Goal: Task Accomplishment & Management: Complete application form

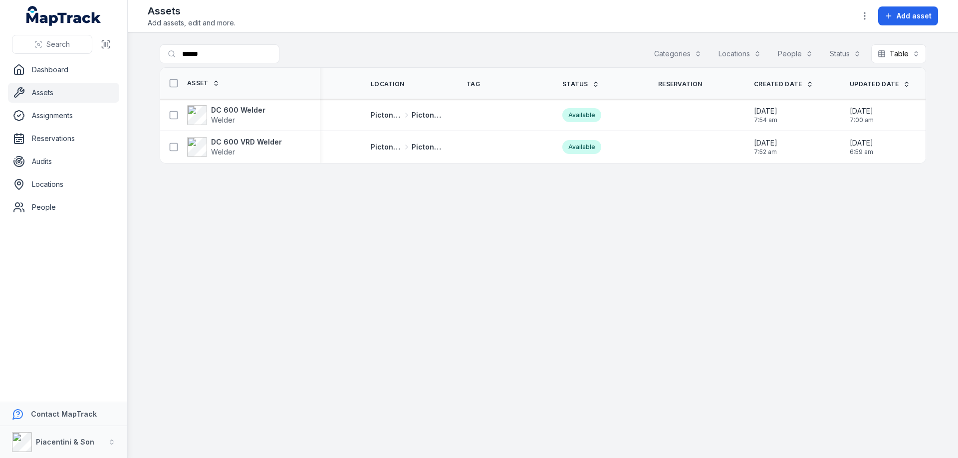
scroll to position [0, 65]
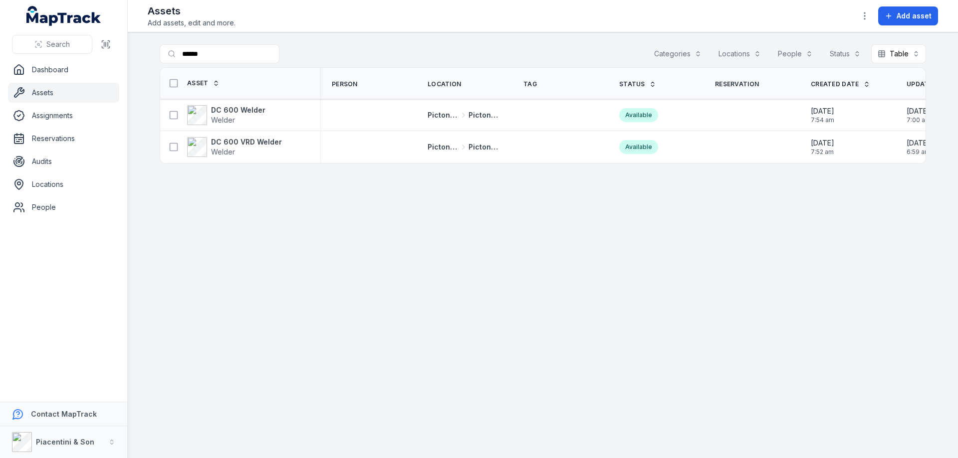
scroll to position [0, 65]
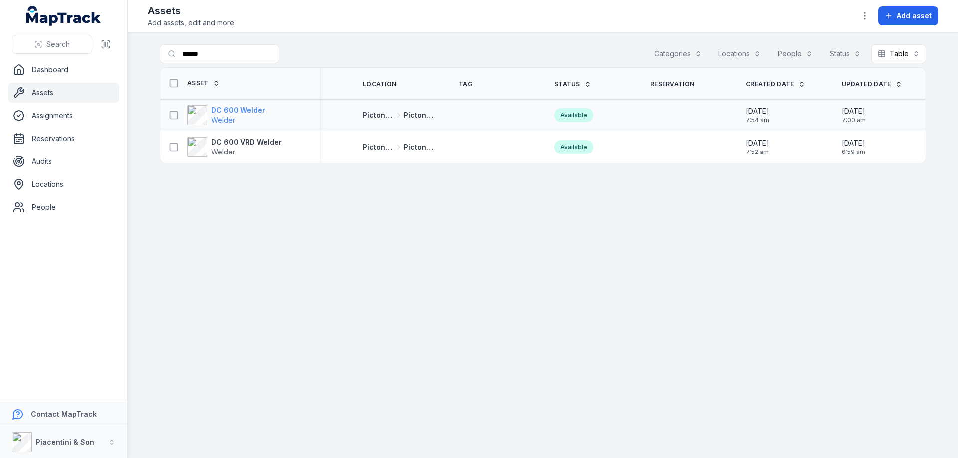
click at [232, 123] on span "Welder" at bounding box center [223, 120] width 24 height 8
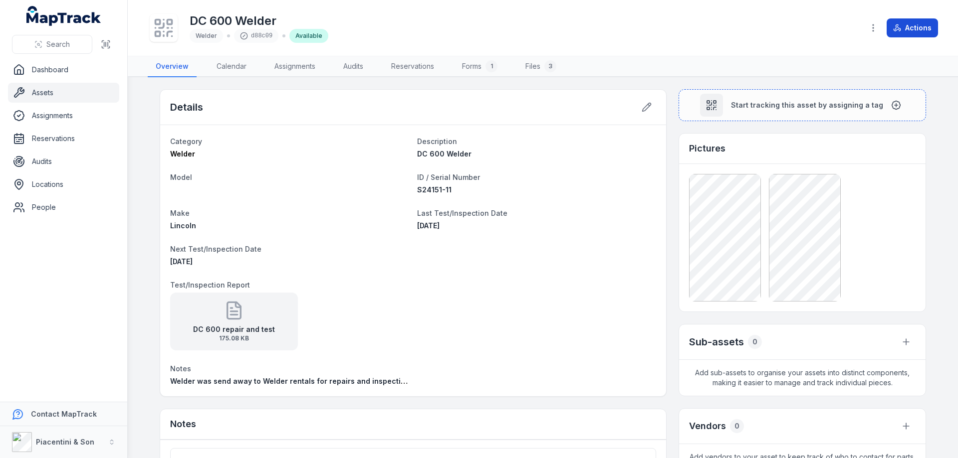
click at [915, 29] on button "Actions" at bounding box center [911, 27] width 51 height 19
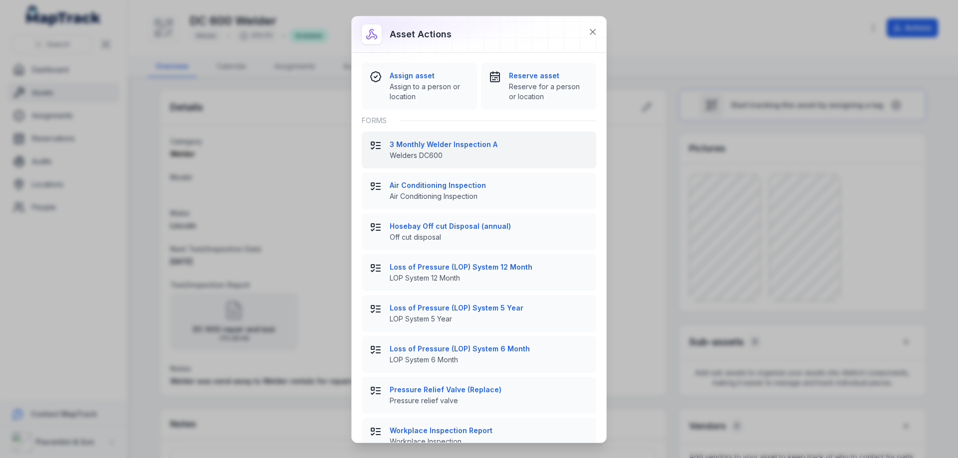
click at [422, 151] on span "Welders DC600" at bounding box center [489, 156] width 199 height 10
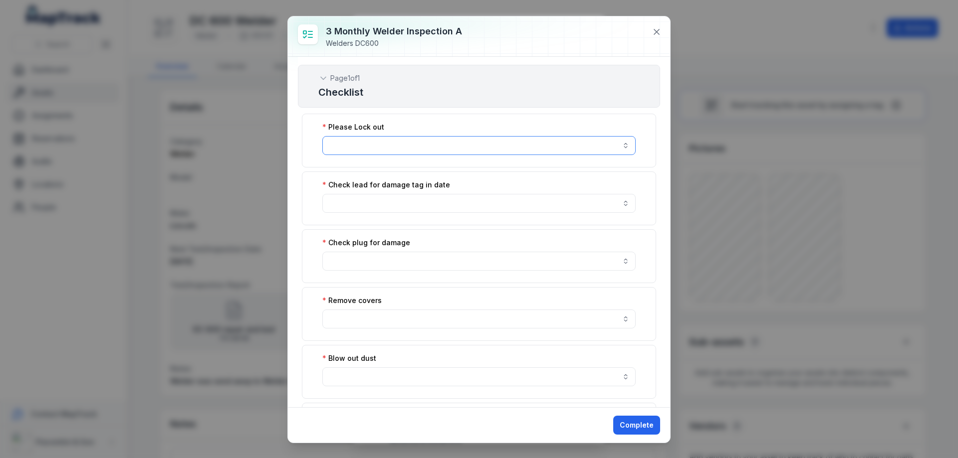
click at [423, 147] on button "button" at bounding box center [478, 145] width 313 height 19
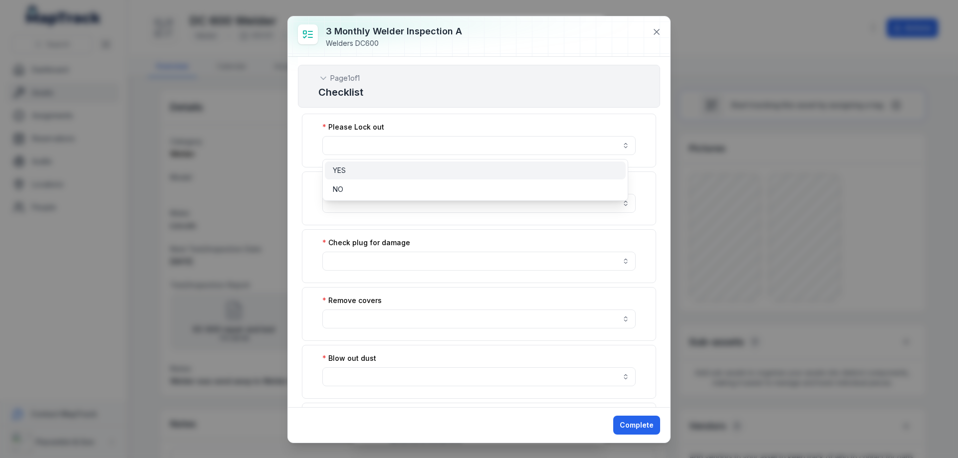
click at [404, 165] on div "YES" at bounding box center [475, 171] width 301 height 18
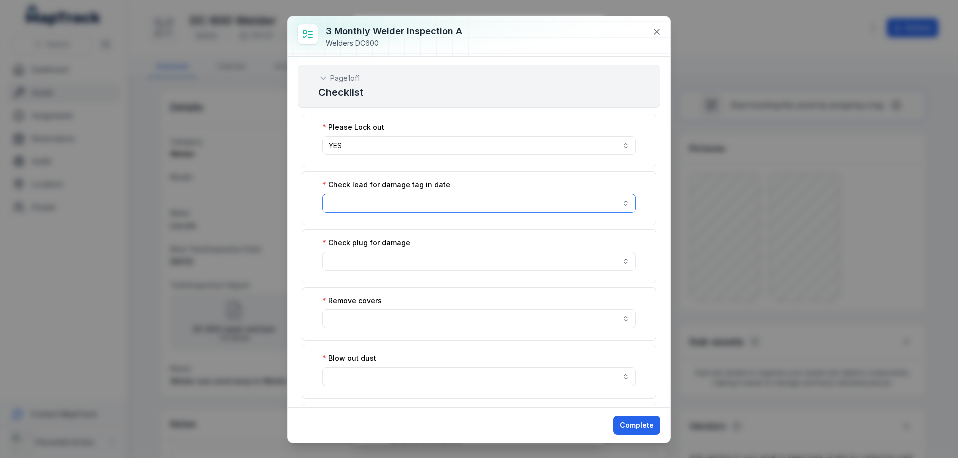
click at [405, 209] on button "button" at bounding box center [478, 203] width 313 height 19
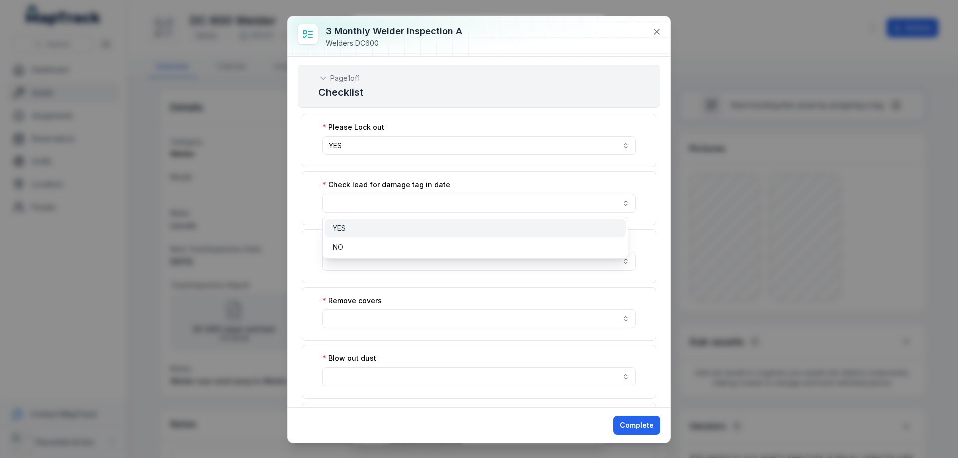
click at [396, 225] on div "YES" at bounding box center [475, 228] width 285 height 10
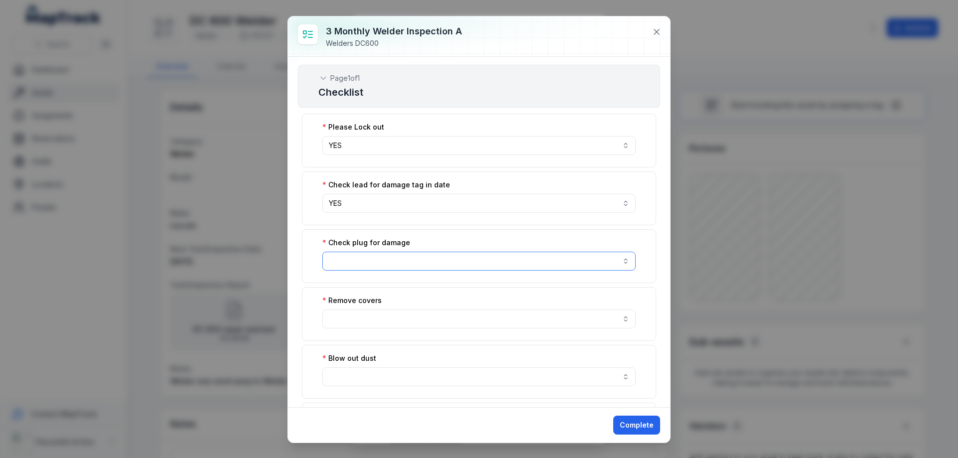
click at [396, 259] on button "button" at bounding box center [478, 261] width 313 height 19
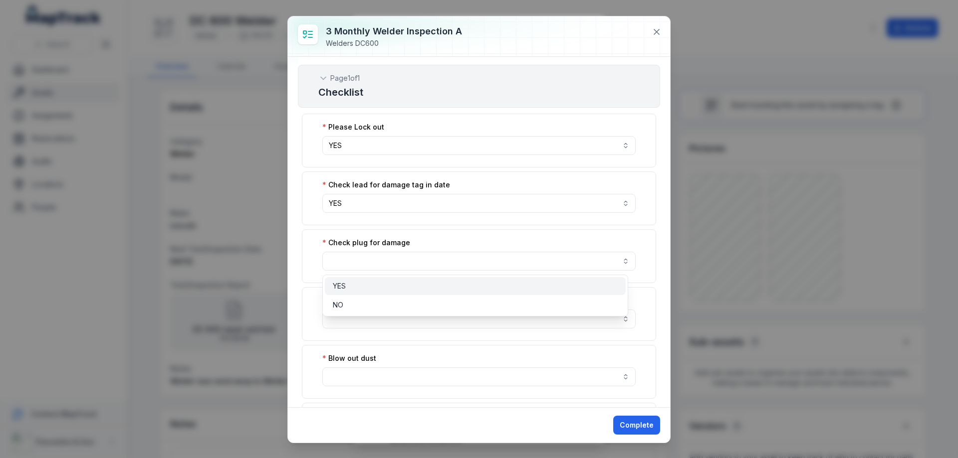
click at [389, 287] on div "YES" at bounding box center [475, 286] width 285 height 10
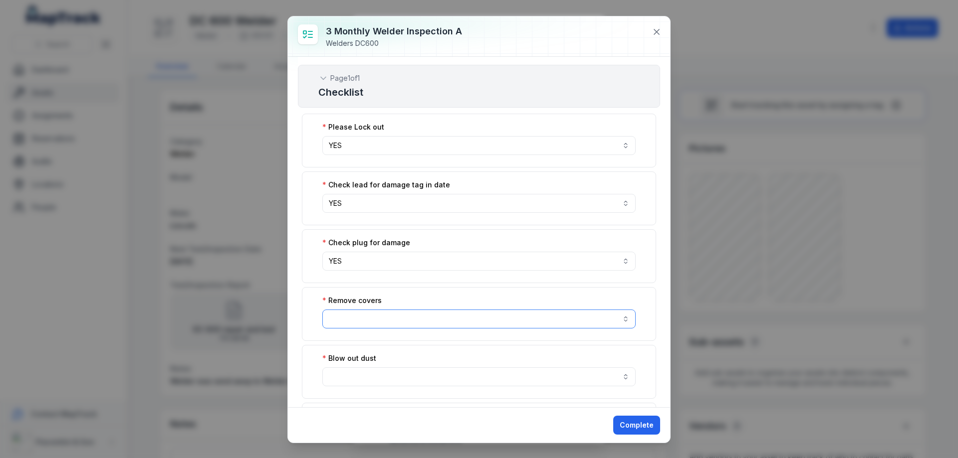
click at [388, 314] on button "button" at bounding box center [478, 319] width 313 height 19
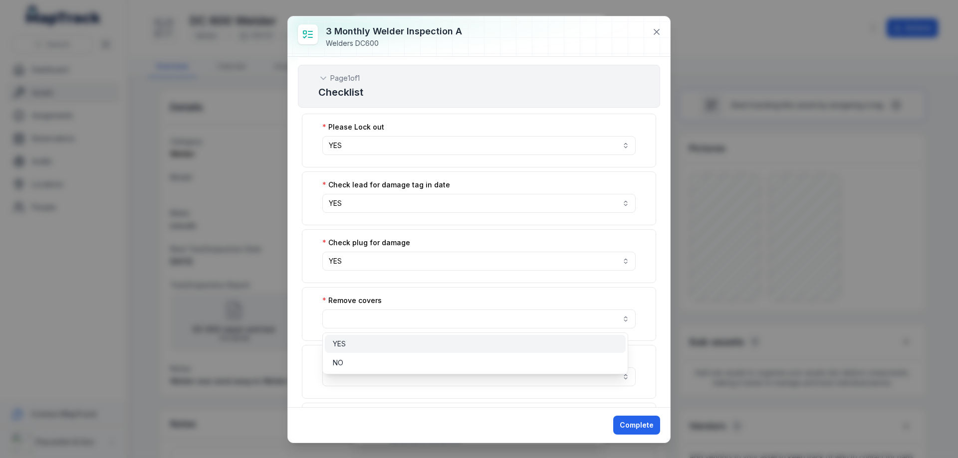
click at [388, 341] on div "YES" at bounding box center [475, 344] width 285 height 10
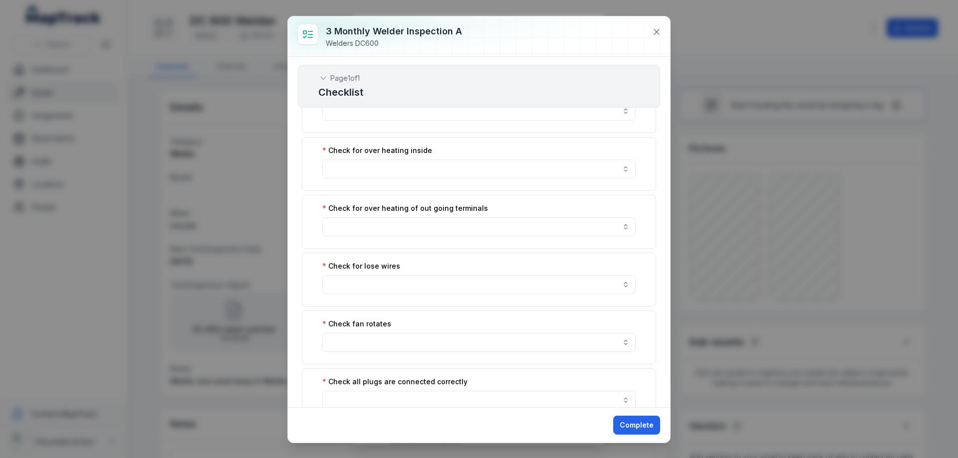
scroll to position [229, 0]
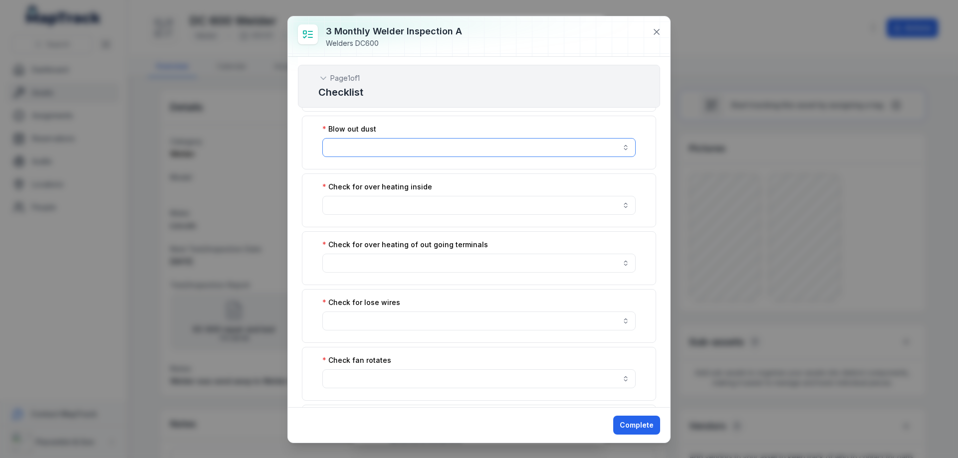
click at [510, 145] on button "button" at bounding box center [478, 147] width 313 height 19
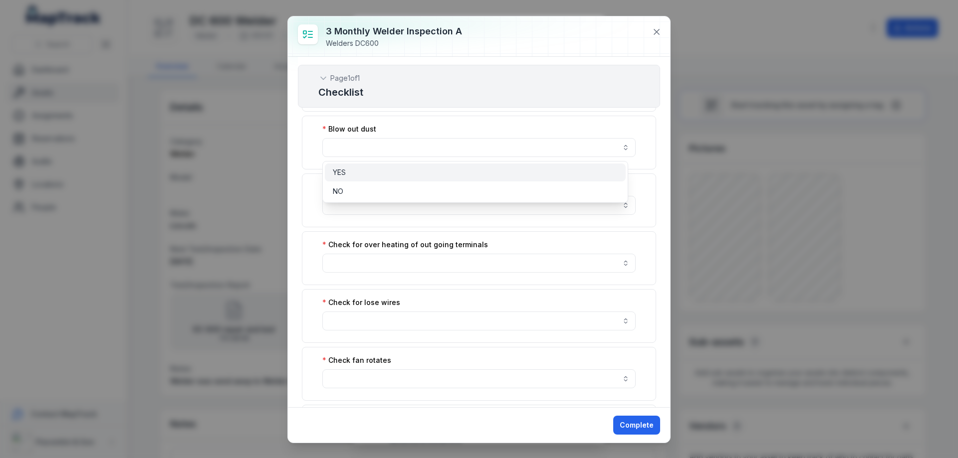
click at [445, 166] on div "YES" at bounding box center [475, 173] width 301 height 18
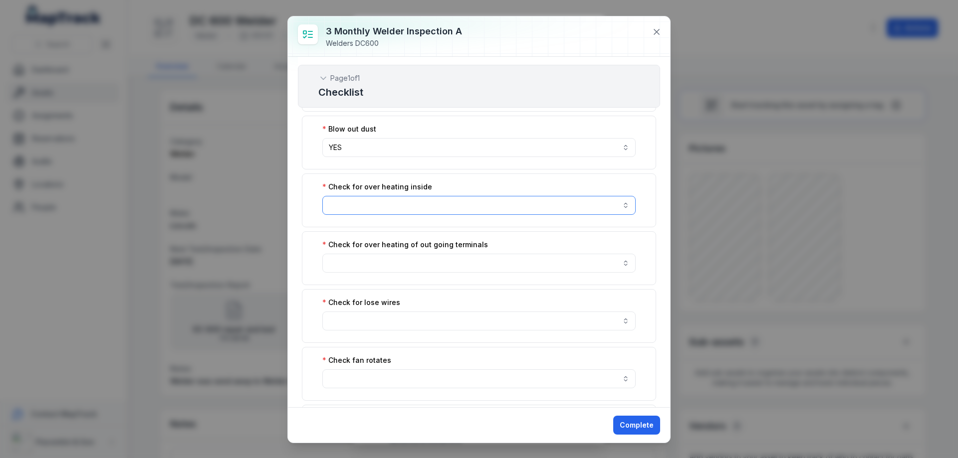
click at [437, 209] on button "button" at bounding box center [478, 205] width 313 height 19
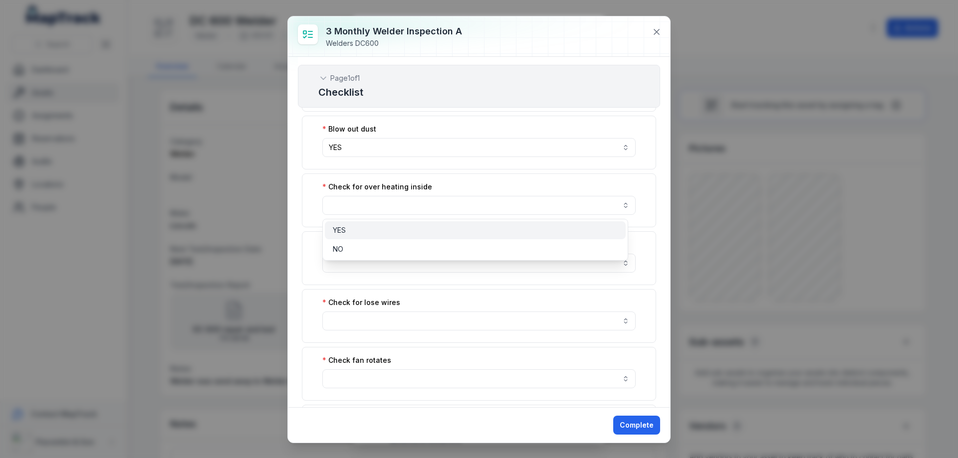
click at [433, 231] on div "YES" at bounding box center [475, 230] width 285 height 10
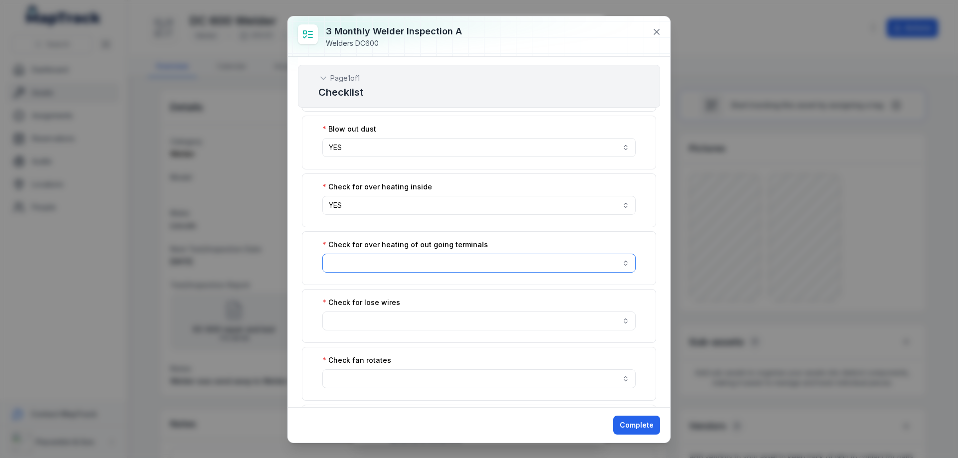
click at [430, 266] on button "button" at bounding box center [478, 263] width 313 height 19
click at [416, 291] on div "YES" at bounding box center [475, 288] width 285 height 10
click at [414, 314] on button "button" at bounding box center [478, 321] width 313 height 19
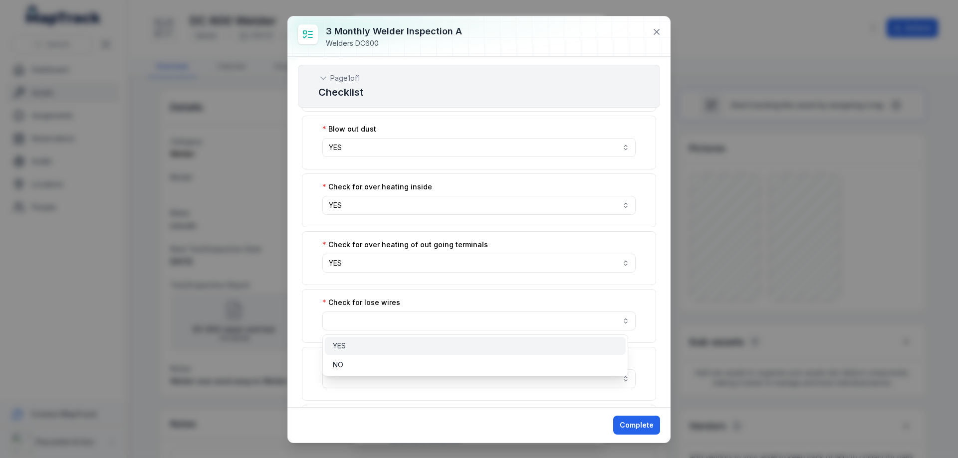
click at [407, 346] on div "YES" at bounding box center [475, 346] width 285 height 10
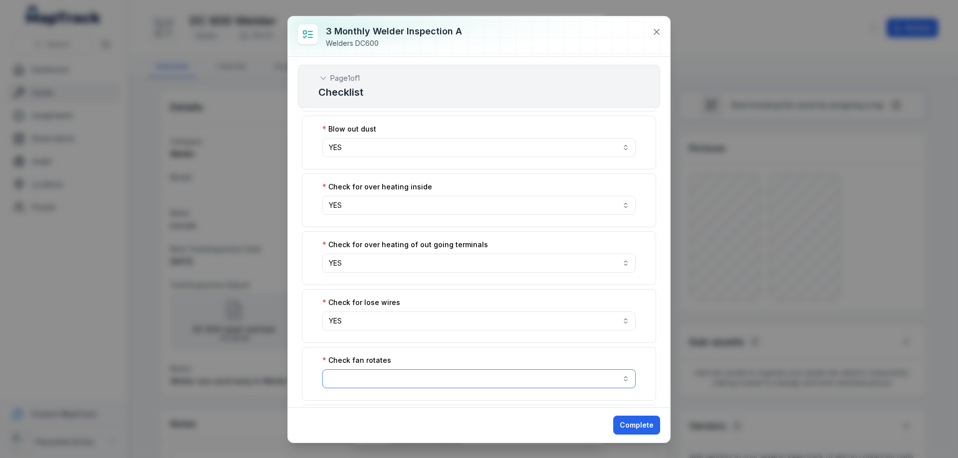
click at [399, 377] on button "button" at bounding box center [478, 379] width 313 height 19
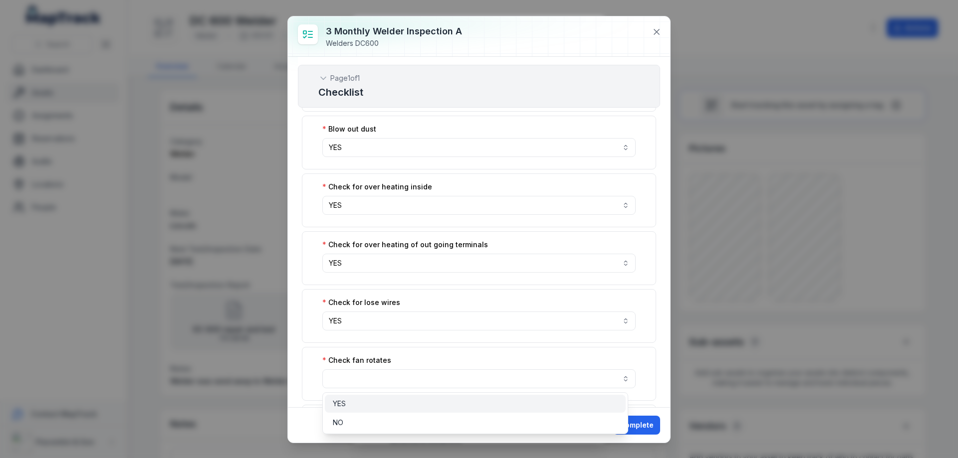
click at [397, 399] on div "YES" at bounding box center [475, 404] width 285 height 10
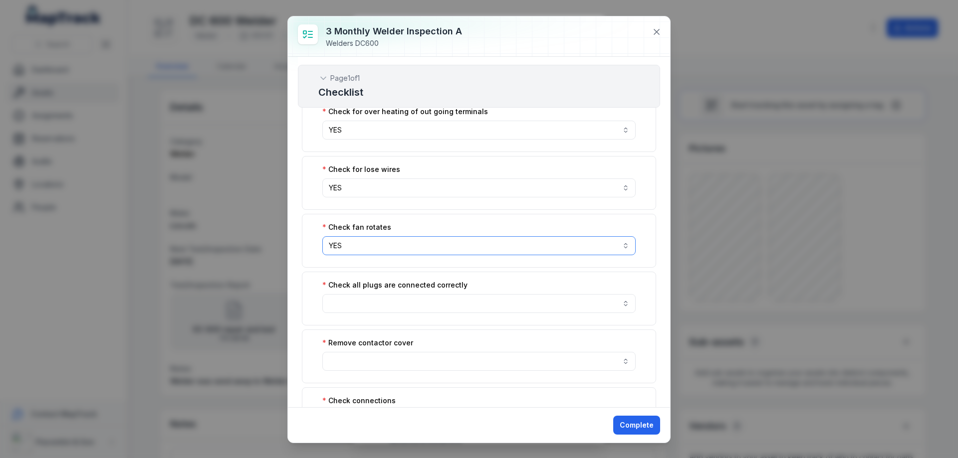
scroll to position [495, 0]
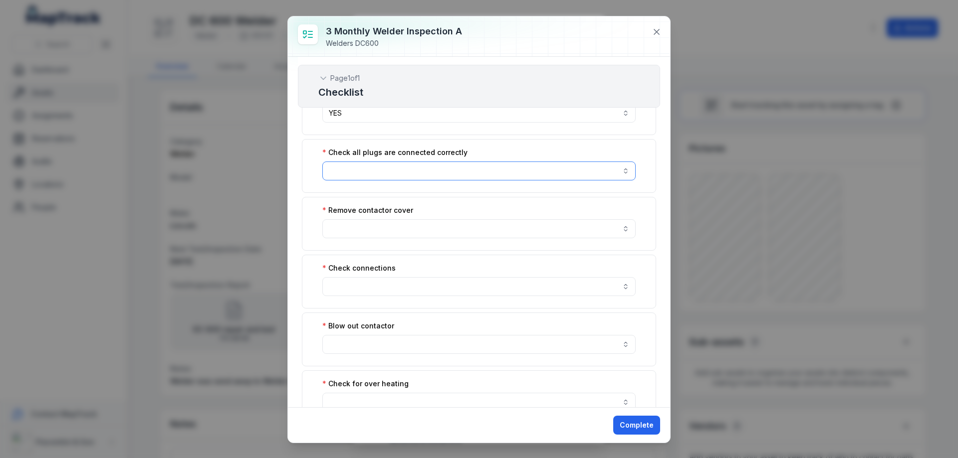
click at [422, 172] on button "button" at bounding box center [478, 171] width 313 height 19
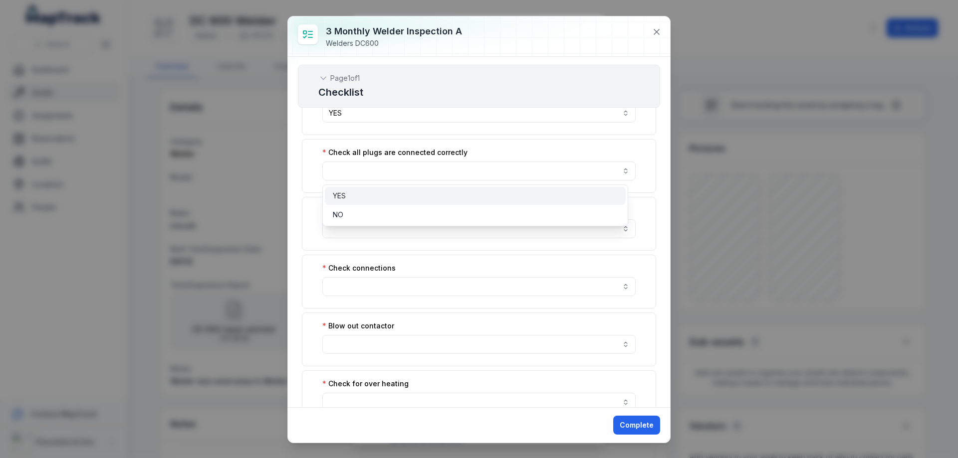
click at [412, 197] on div "YES" at bounding box center [475, 196] width 285 height 10
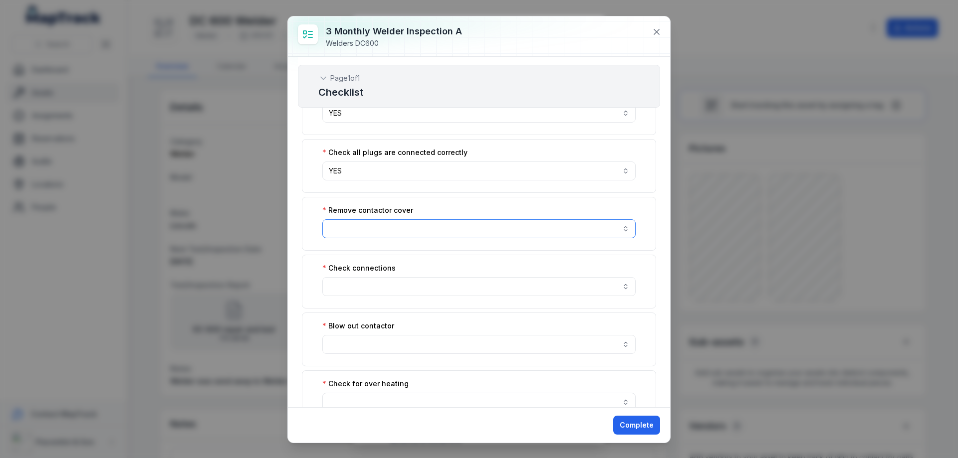
click at [422, 223] on button "button" at bounding box center [478, 229] width 313 height 19
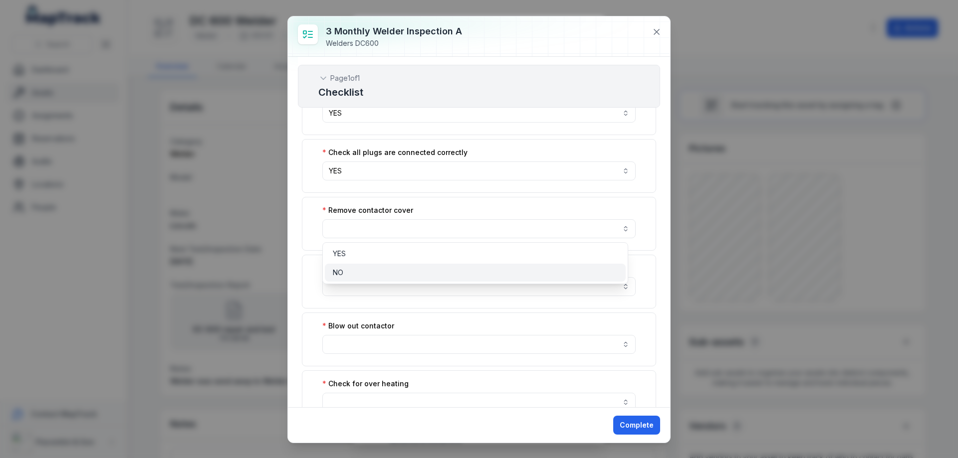
click at [406, 271] on div "NO" at bounding box center [475, 273] width 285 height 10
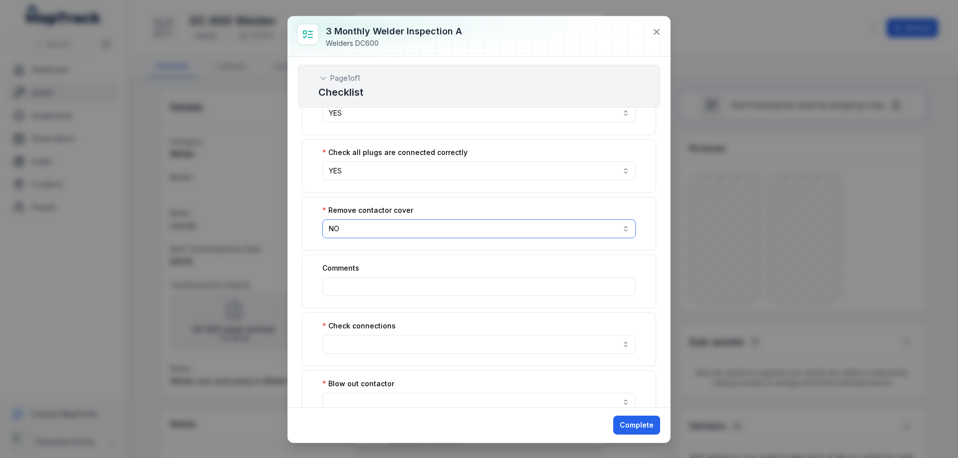
click at [413, 226] on button "NO **" at bounding box center [478, 229] width 313 height 19
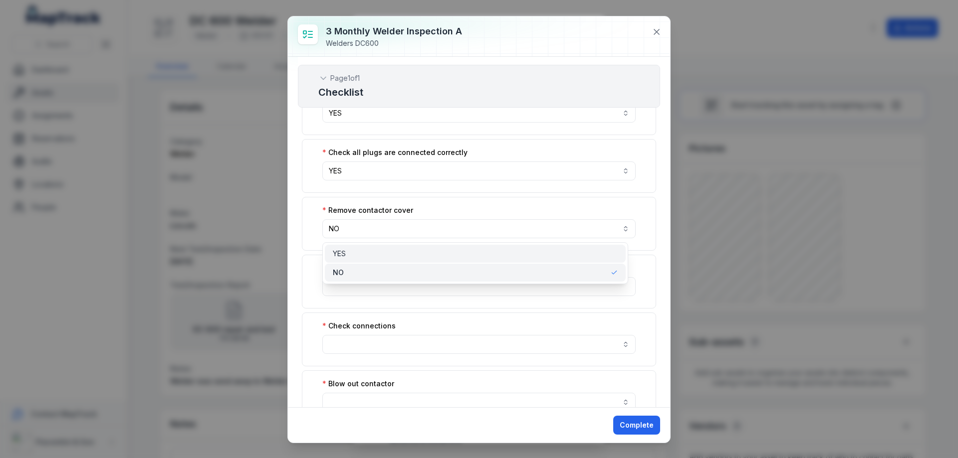
click at [403, 252] on div "YES" at bounding box center [475, 254] width 285 height 10
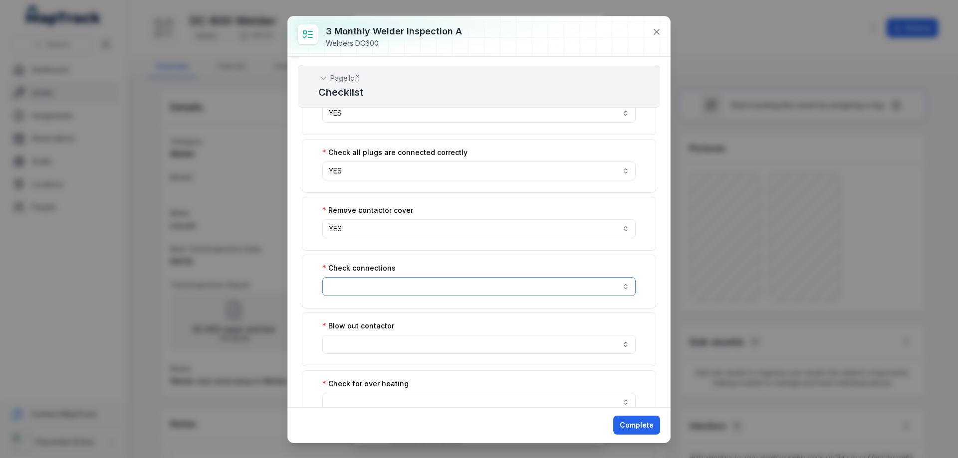
click at [406, 290] on button "button" at bounding box center [478, 286] width 313 height 19
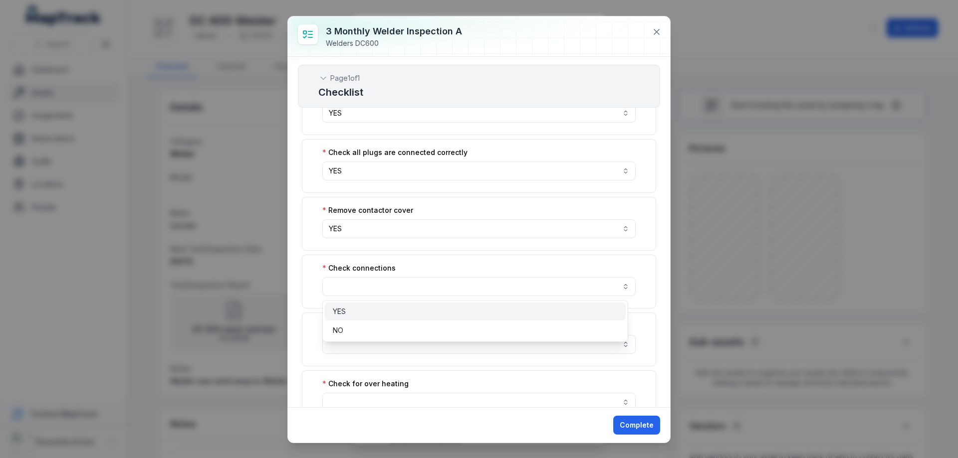
click at [402, 309] on div "YES" at bounding box center [475, 312] width 285 height 10
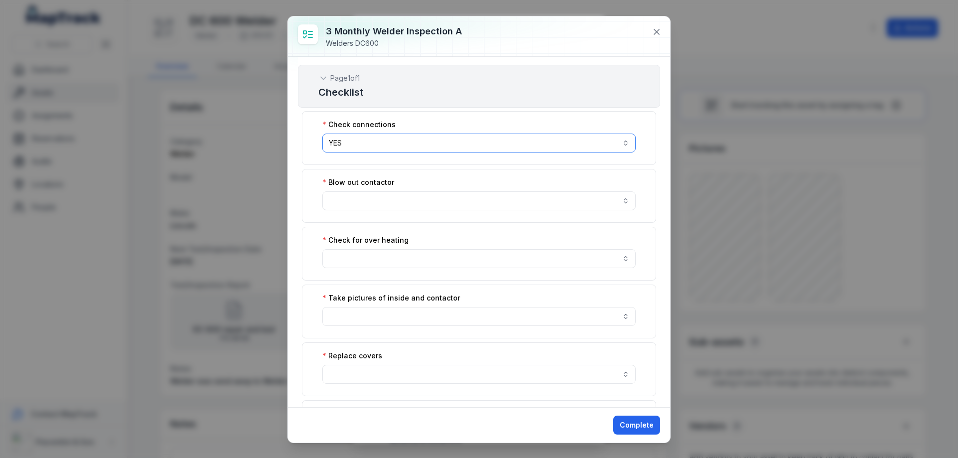
scroll to position [762, 0]
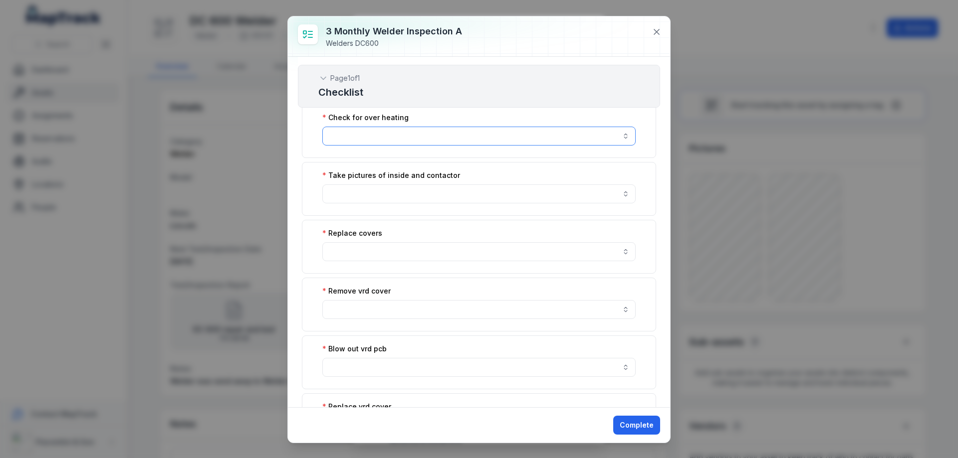
click at [379, 140] on button "button" at bounding box center [478, 136] width 313 height 19
click at [380, 160] on div "YES" at bounding box center [475, 161] width 285 height 10
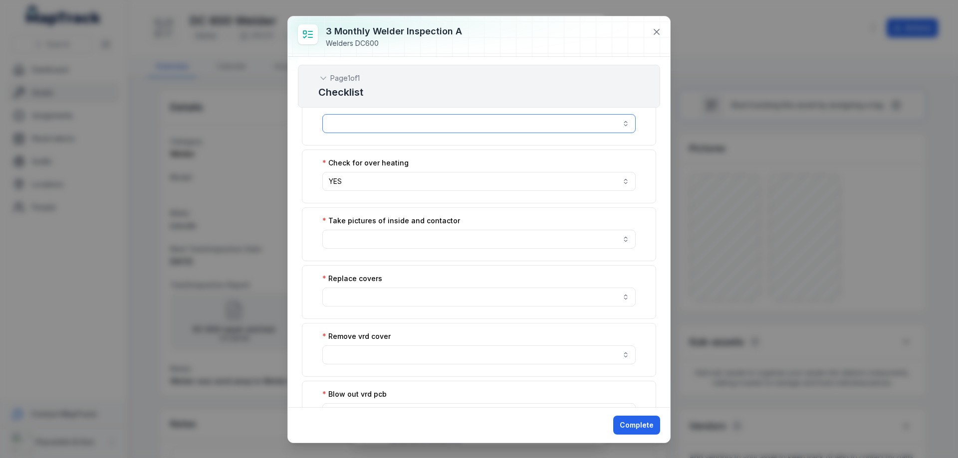
click at [457, 123] on button "button" at bounding box center [478, 123] width 313 height 19
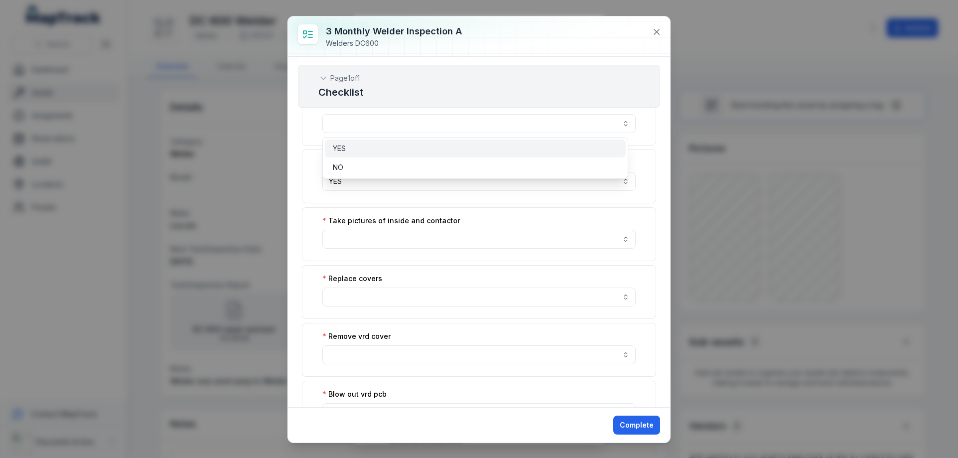
click at [438, 146] on div "YES" at bounding box center [475, 149] width 285 height 10
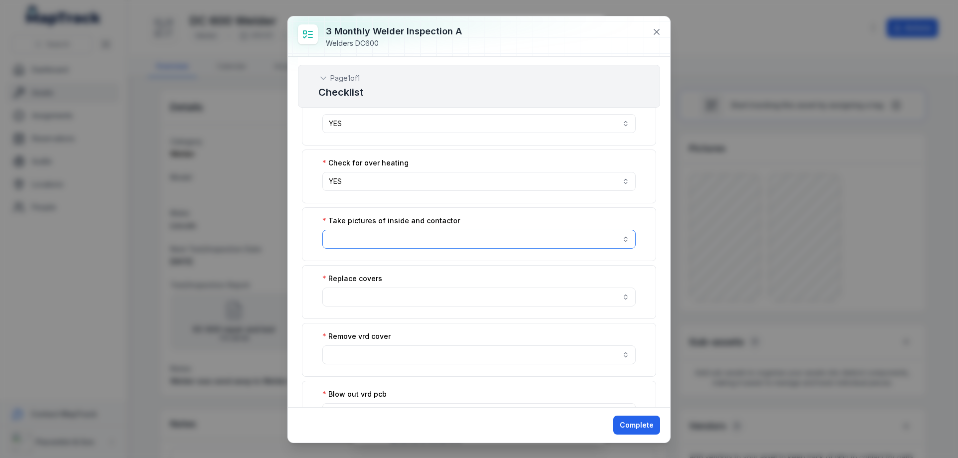
click at [520, 241] on button "button" at bounding box center [478, 239] width 313 height 19
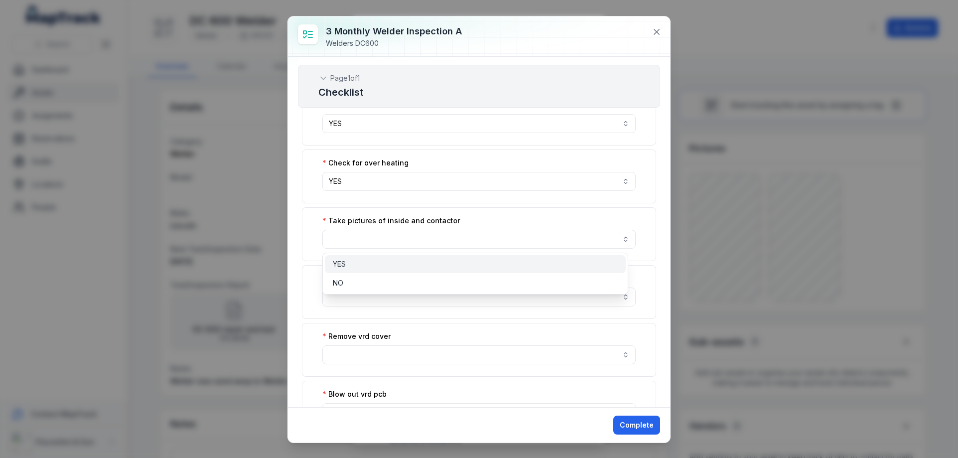
click at [373, 261] on div "YES" at bounding box center [475, 264] width 285 height 10
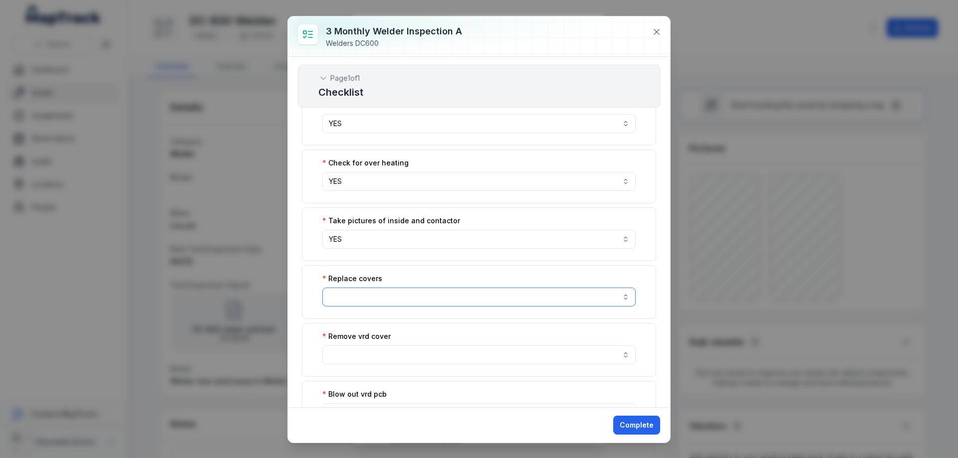
click at [381, 299] on button "button" at bounding box center [478, 297] width 313 height 19
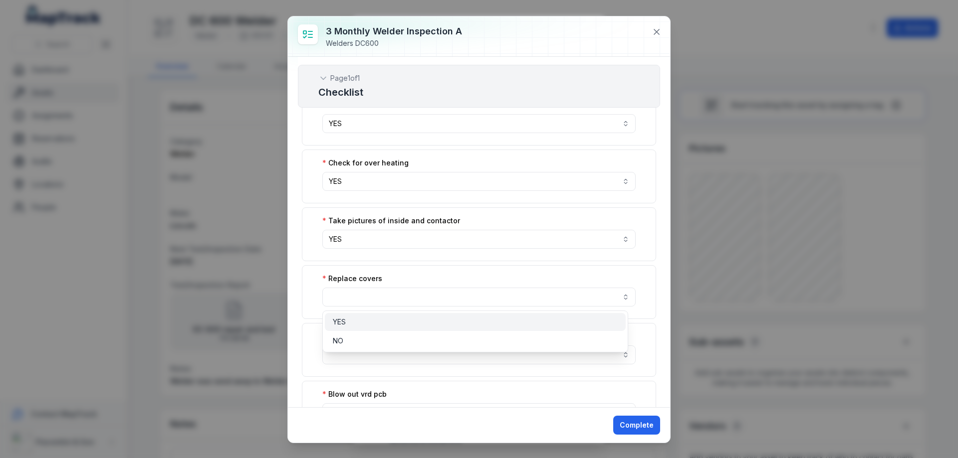
click at [374, 320] on div "YES" at bounding box center [475, 322] width 285 height 10
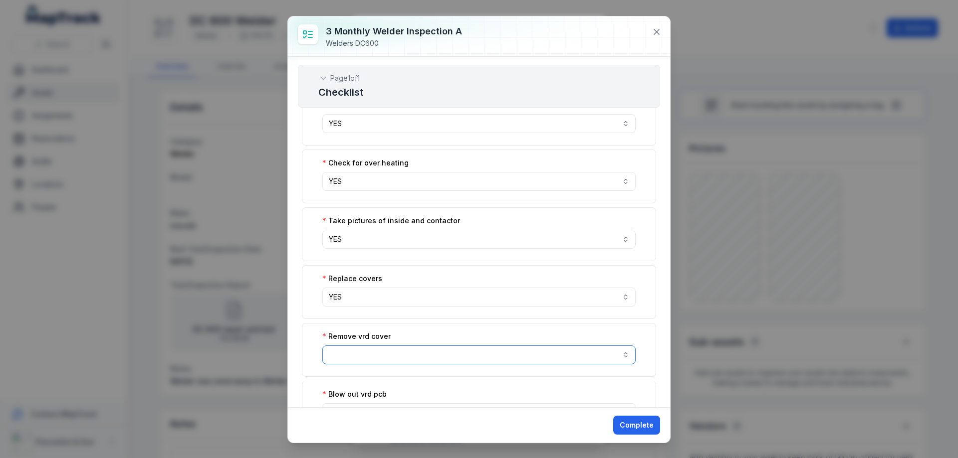
click at [375, 351] on button "button" at bounding box center [478, 355] width 313 height 19
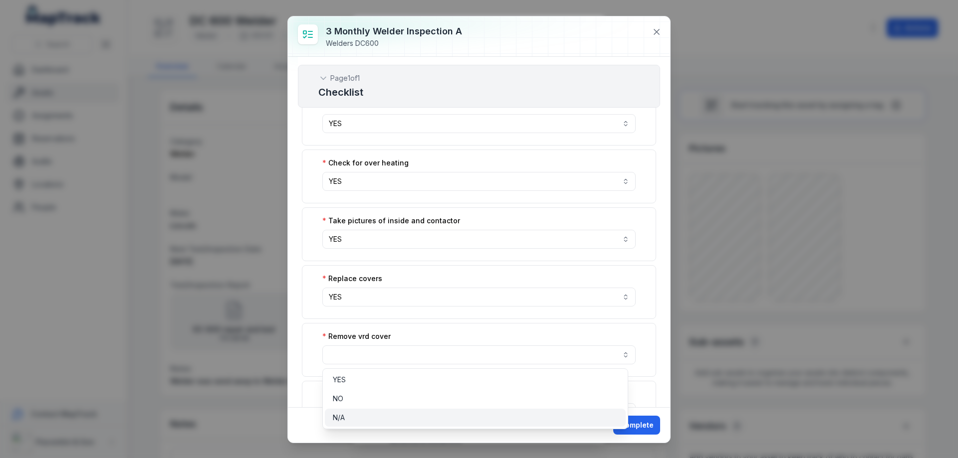
click at [359, 421] on div "N/A" at bounding box center [475, 418] width 285 height 10
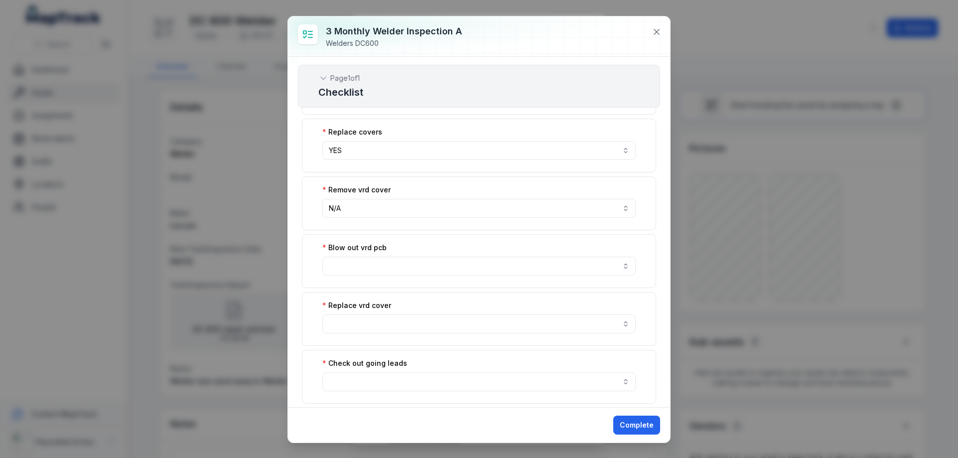
scroll to position [899, 0]
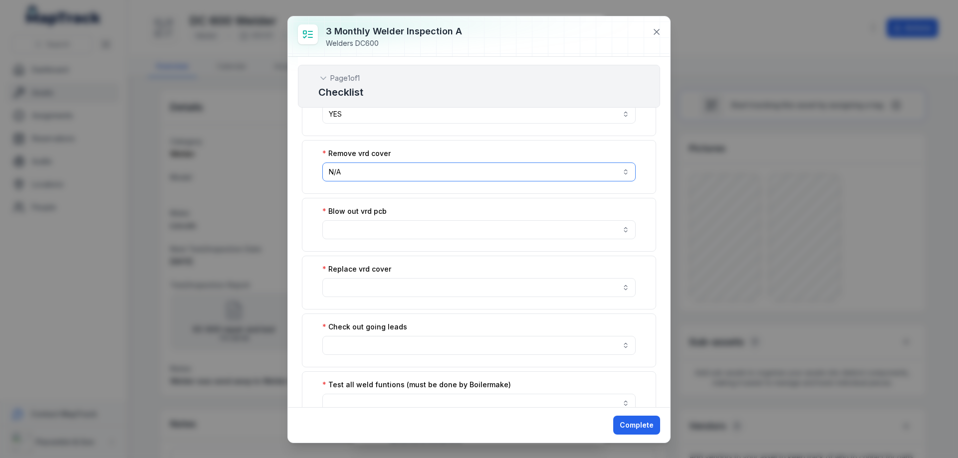
click at [449, 175] on button "N/A ***" at bounding box center [478, 172] width 313 height 19
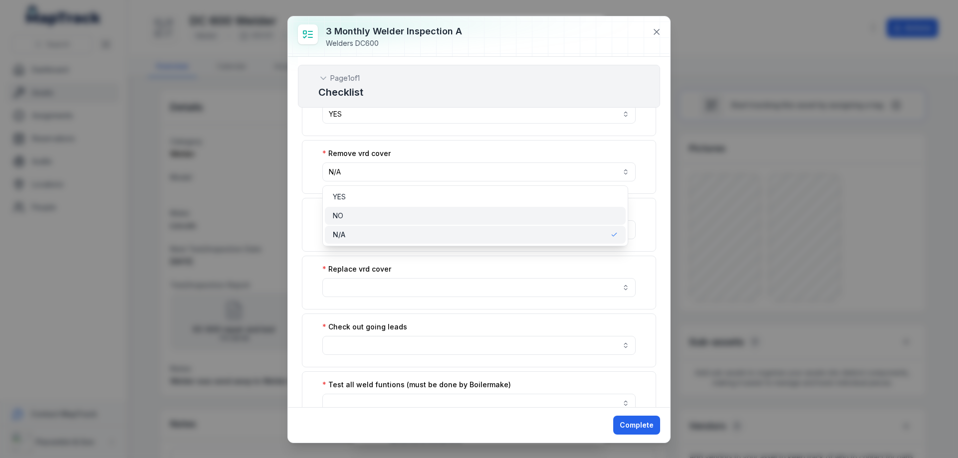
click at [435, 214] on div "NO" at bounding box center [475, 216] width 285 height 10
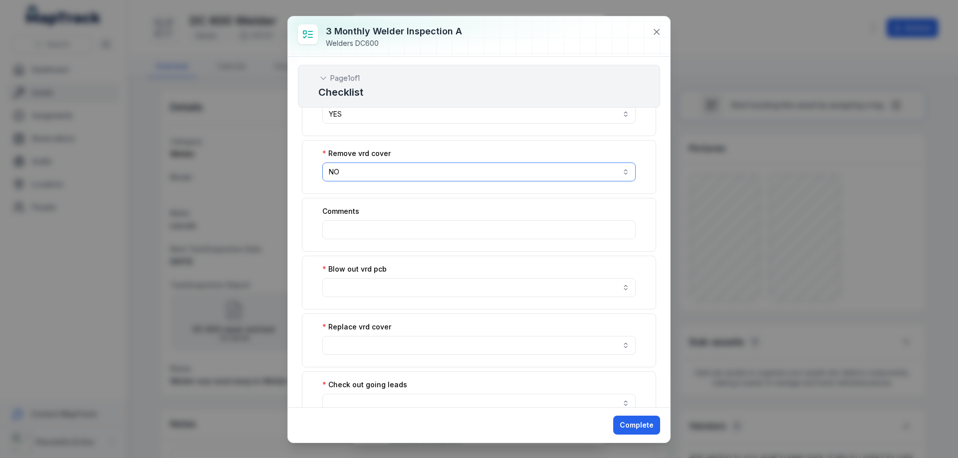
click at [423, 167] on button "NO **" at bounding box center [478, 172] width 313 height 19
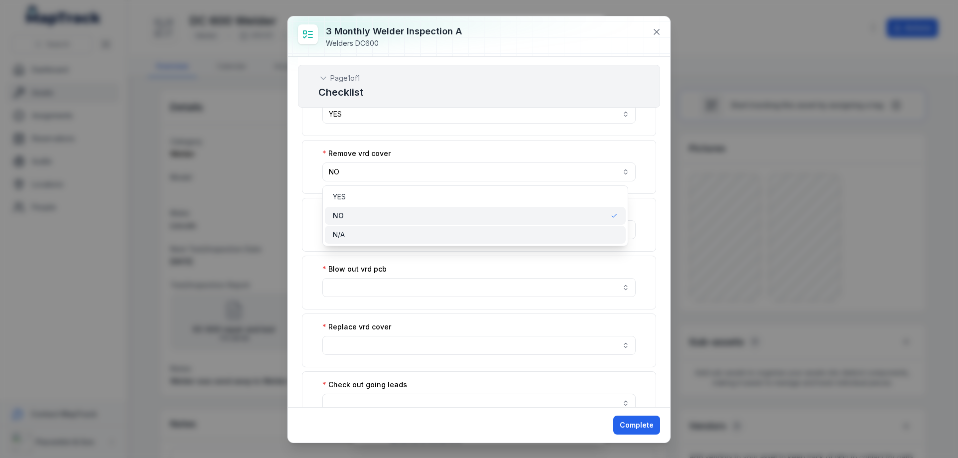
click at [400, 230] on div "N/A" at bounding box center [475, 235] width 285 height 10
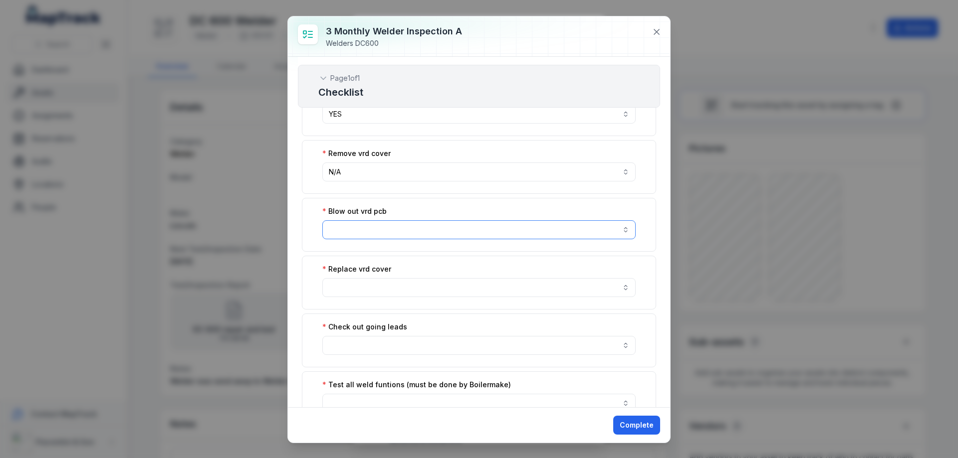
click at [400, 230] on button "button" at bounding box center [478, 230] width 313 height 19
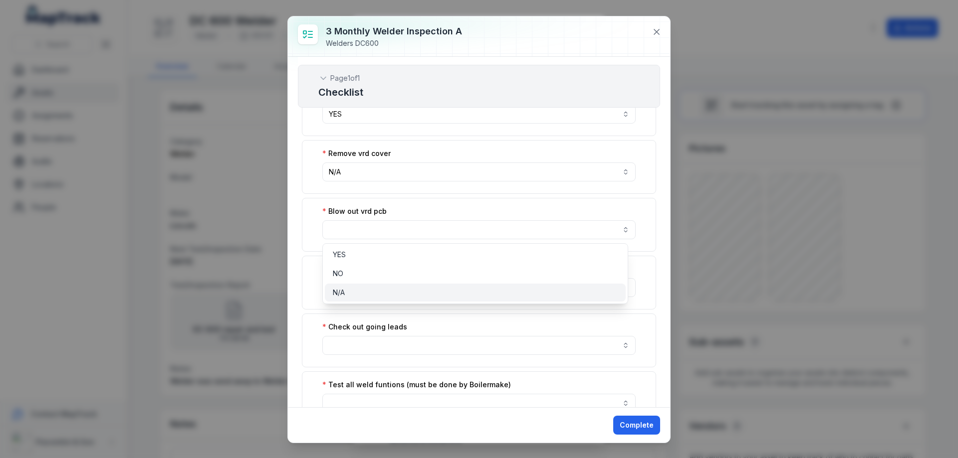
click at [399, 295] on div "N/A" at bounding box center [475, 293] width 285 height 10
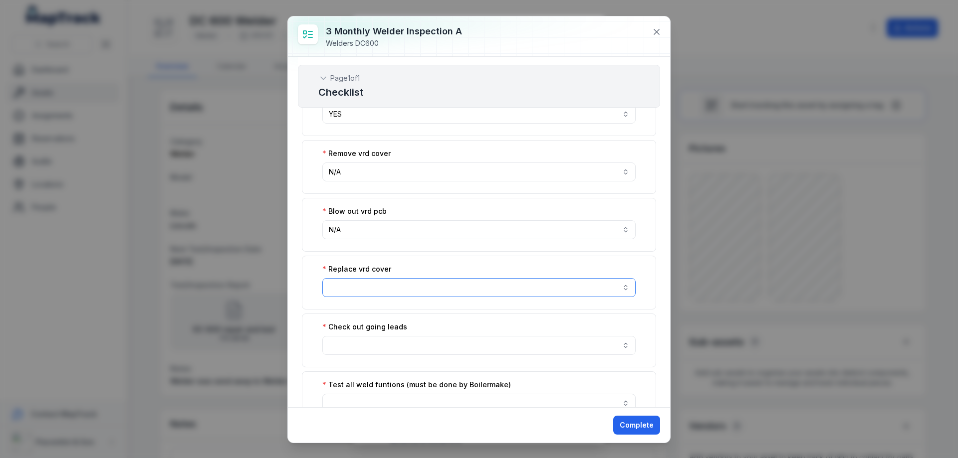
click at [399, 295] on button "button" at bounding box center [478, 287] width 313 height 19
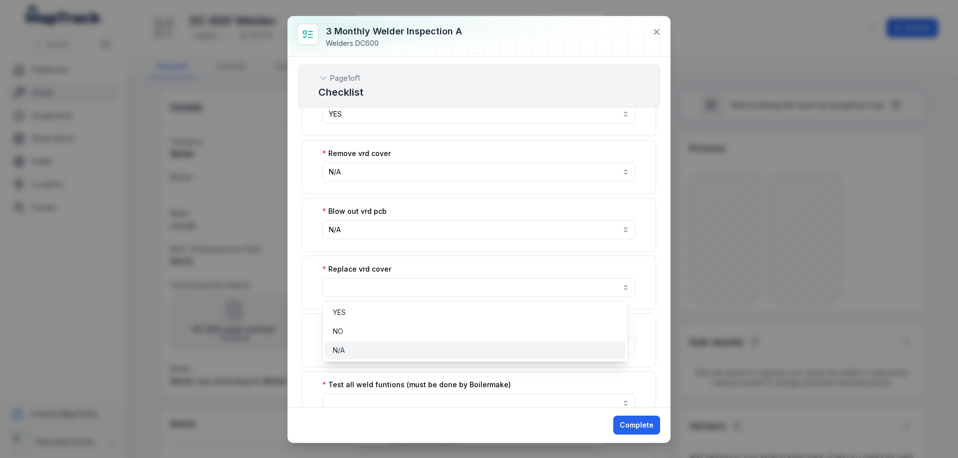
click at [389, 348] on div "N/A" at bounding box center [475, 351] width 285 height 10
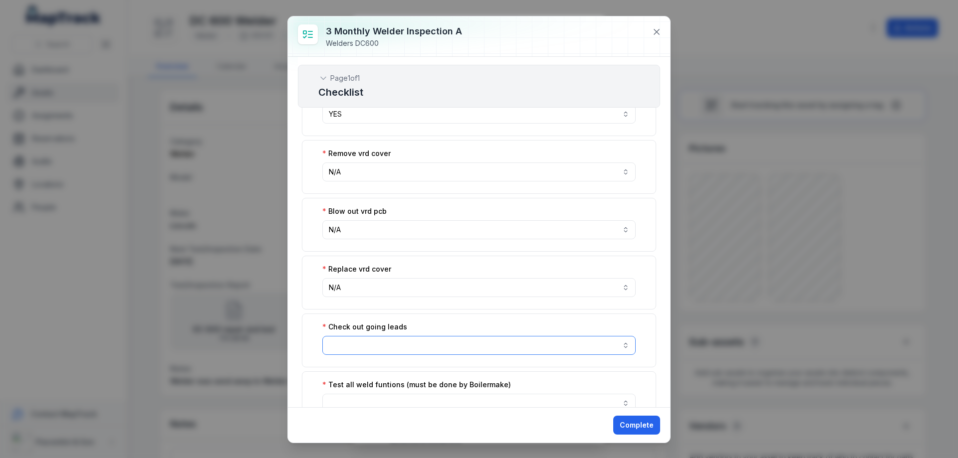
click at [390, 346] on button "button" at bounding box center [478, 345] width 313 height 19
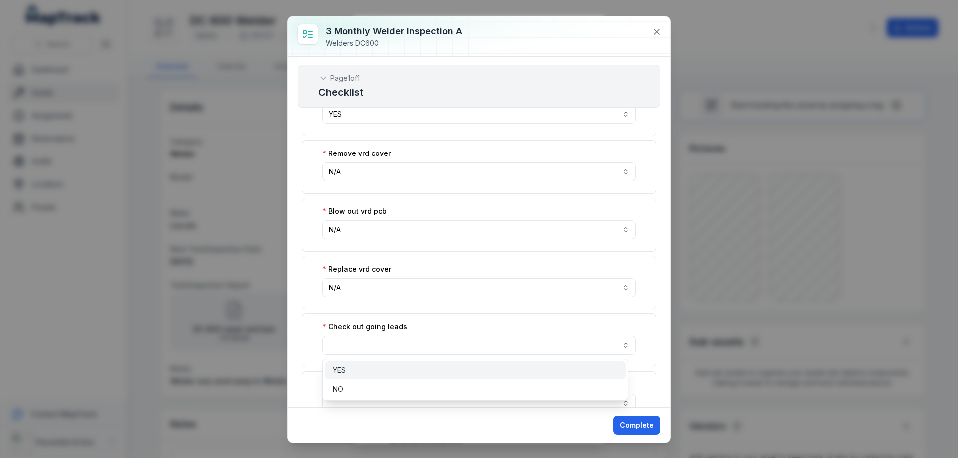
click at [377, 370] on div "YES" at bounding box center [475, 371] width 285 height 10
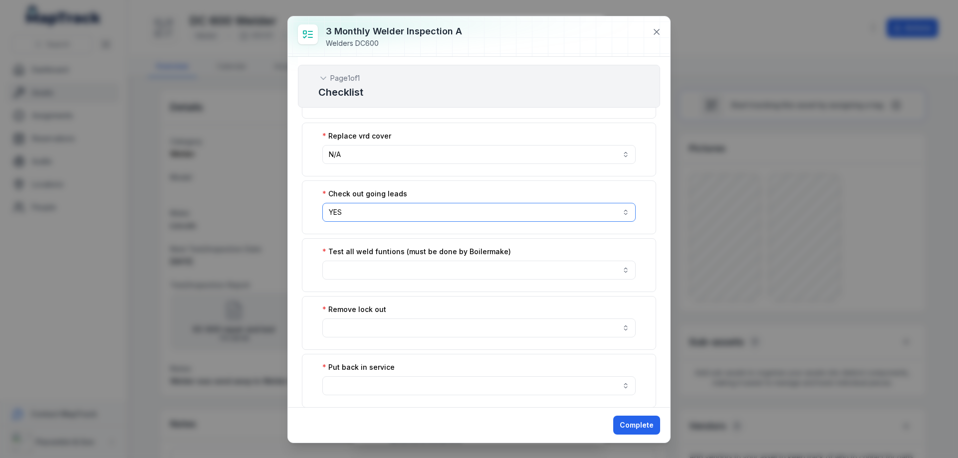
scroll to position [1166, 0]
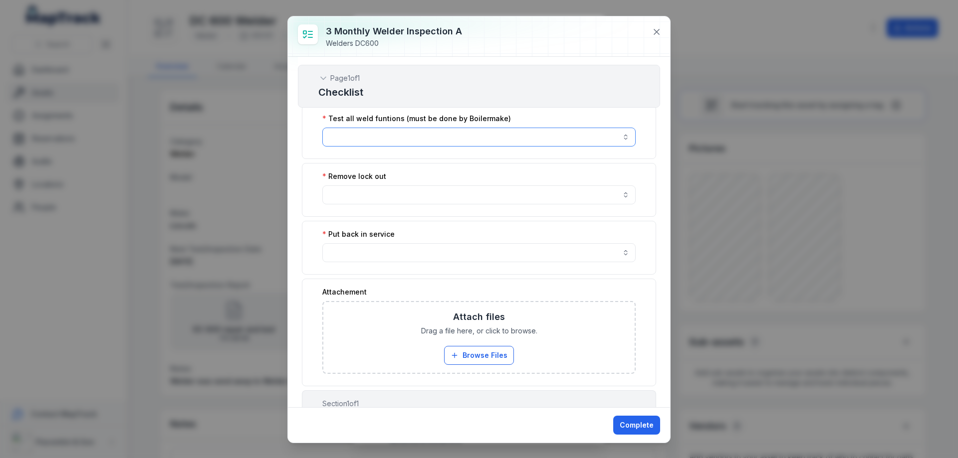
click at [392, 137] on button "button" at bounding box center [478, 137] width 313 height 19
click at [351, 184] on div "NO" at bounding box center [475, 181] width 285 height 10
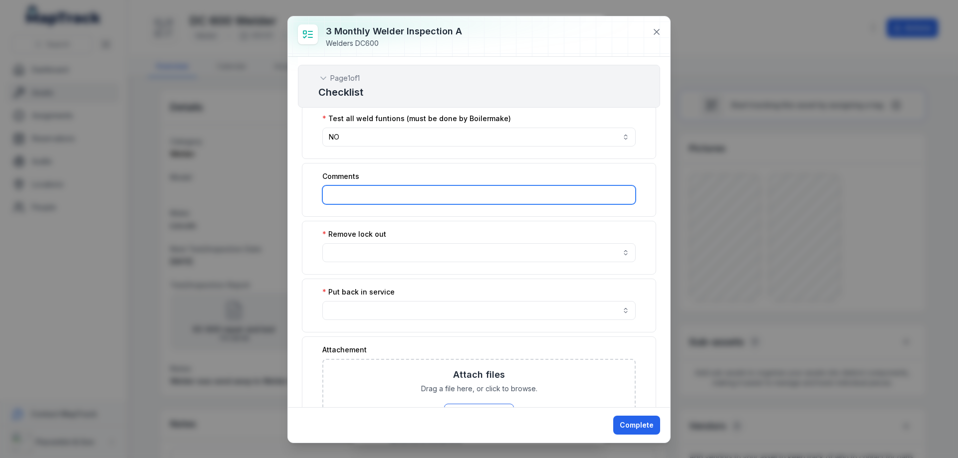
click at [349, 191] on input ":r64:-form-item-label" at bounding box center [478, 195] width 313 height 19
type input "**********"
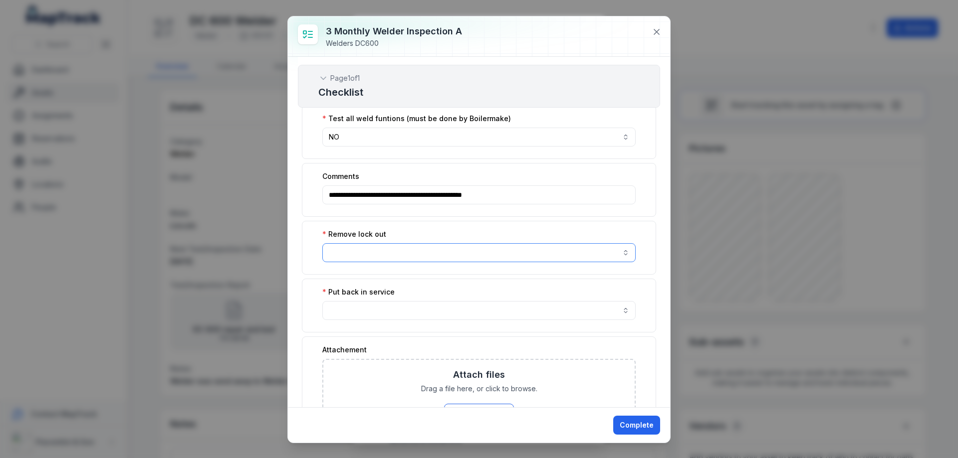
click at [383, 251] on button "button" at bounding box center [478, 252] width 313 height 19
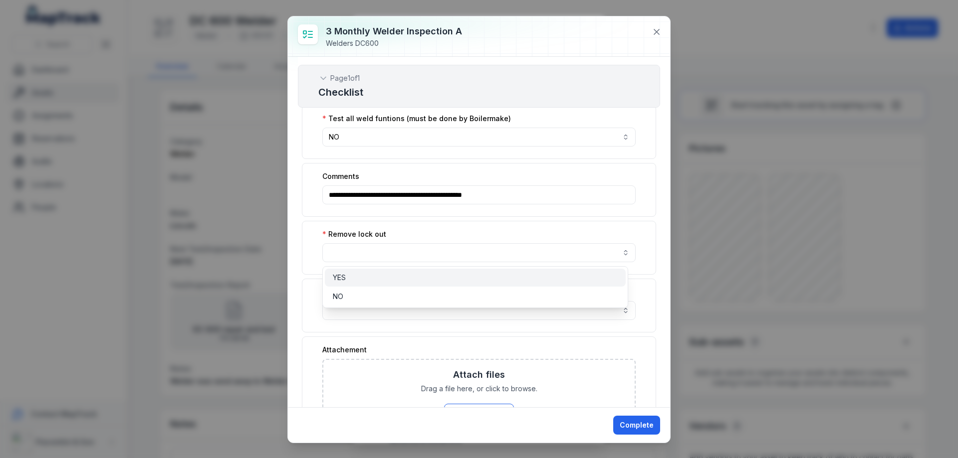
click at [370, 277] on div "YES" at bounding box center [475, 278] width 285 height 10
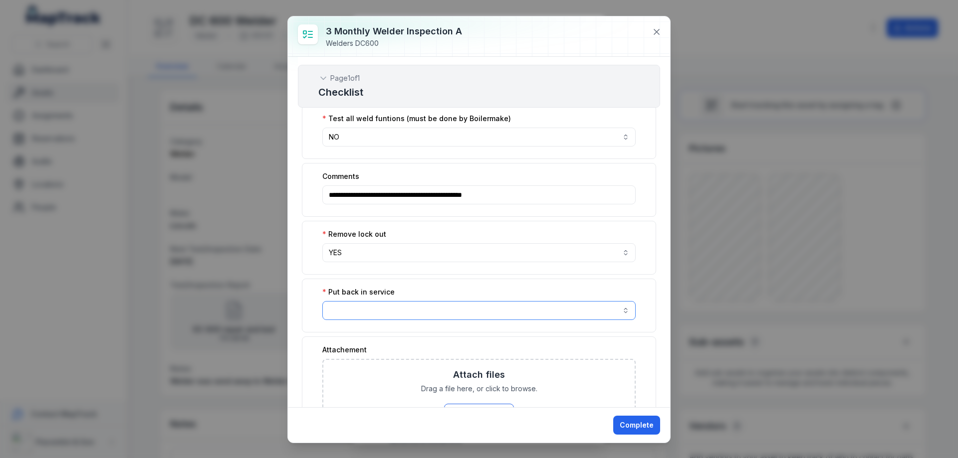
click at [392, 308] on button "button" at bounding box center [478, 310] width 313 height 19
click at [381, 331] on div "YES" at bounding box center [475, 336] width 285 height 10
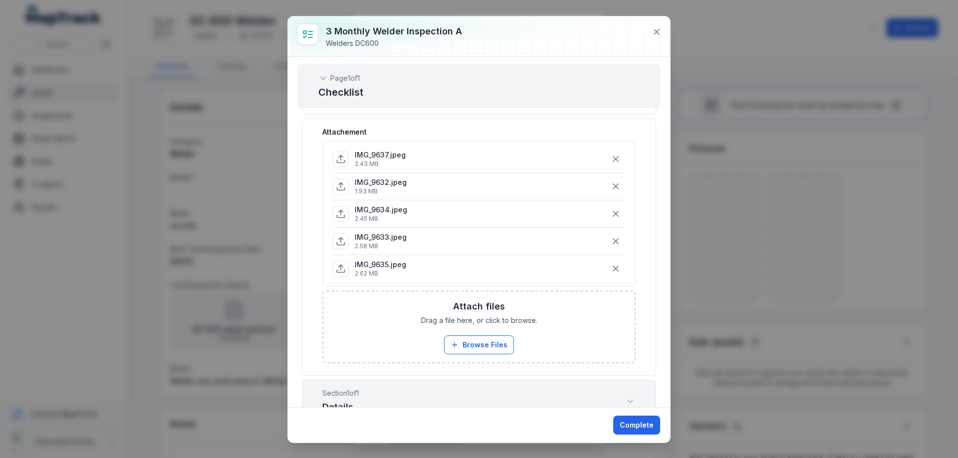
scroll to position [1678, 0]
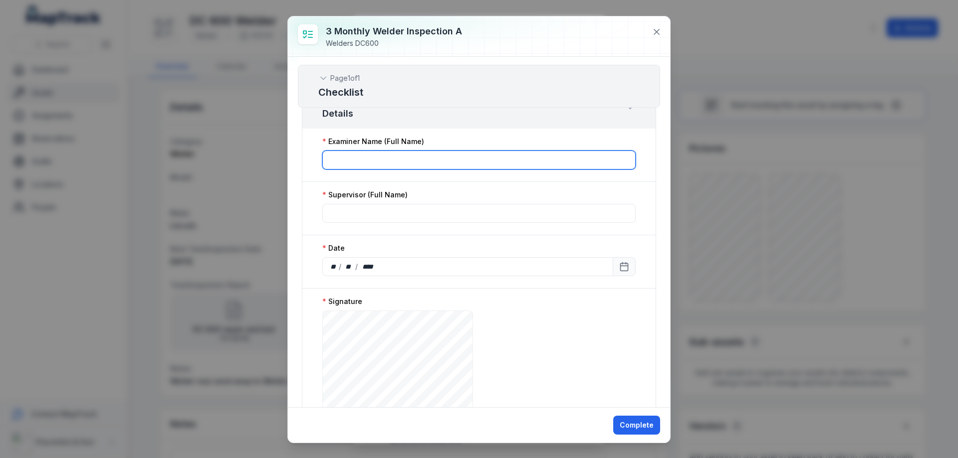
click at [380, 157] on input ":r3i:-form-item-label" at bounding box center [478, 160] width 313 height 19
type input "**********"
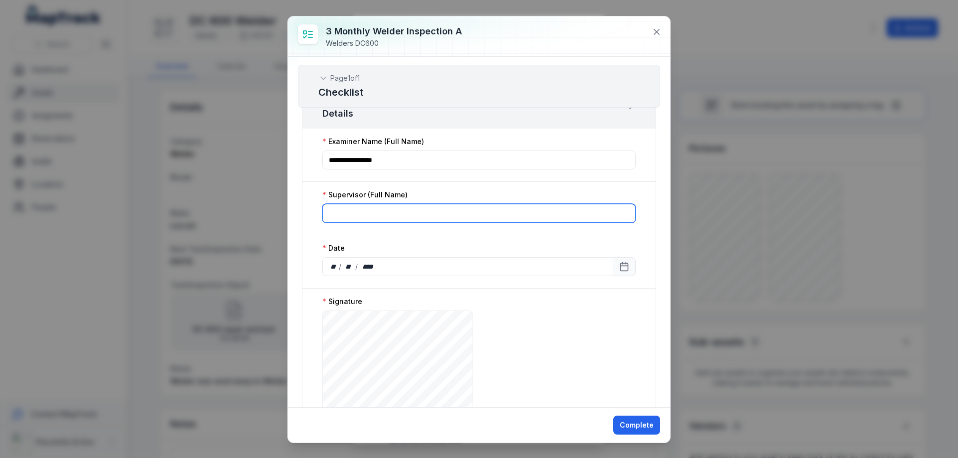
click at [407, 216] on input ":r3j:-form-item-label" at bounding box center [478, 213] width 313 height 19
type input "**********"
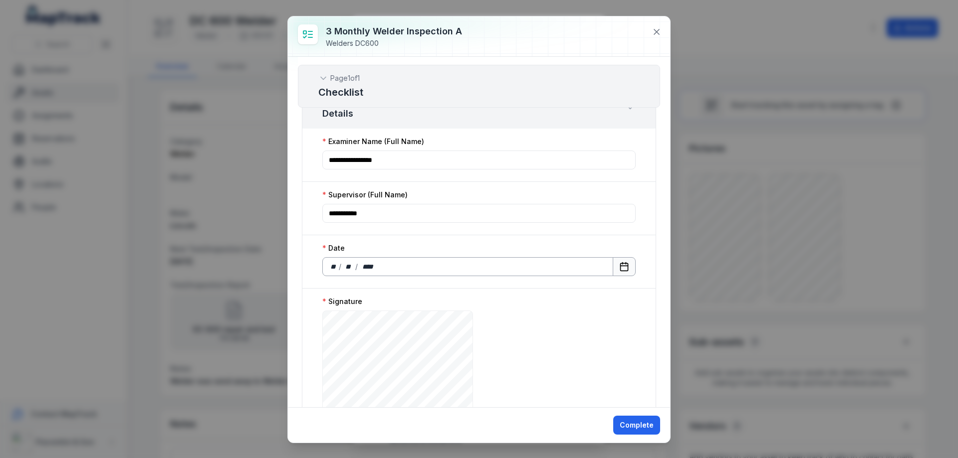
click at [621, 264] on rect "Calendar" at bounding box center [624, 266] width 7 height 7
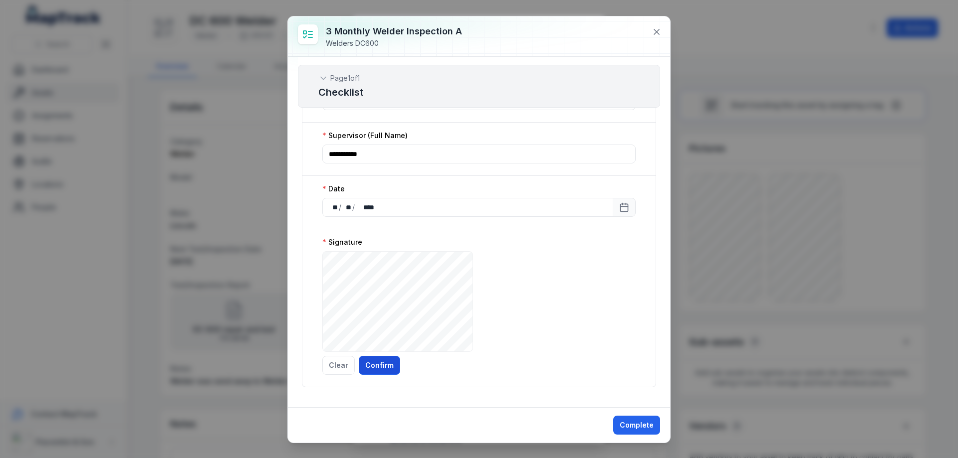
click at [377, 368] on button "Confirm" at bounding box center [379, 365] width 41 height 19
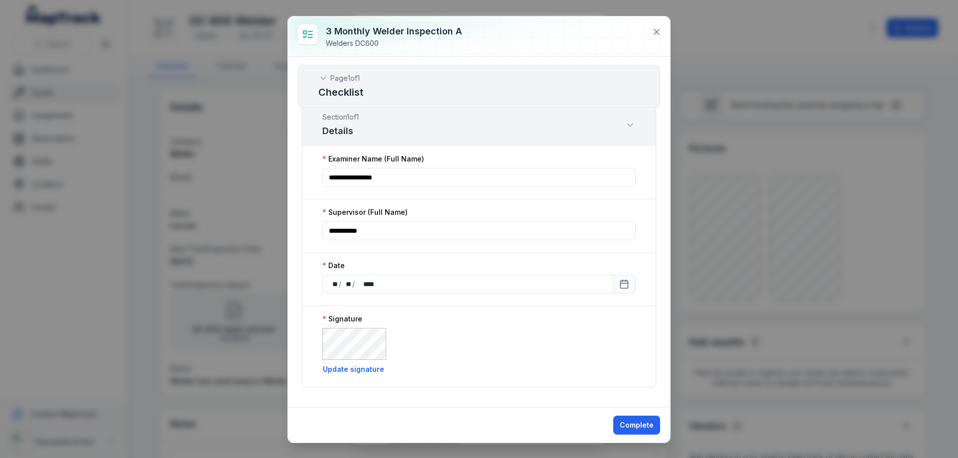
scroll to position [1660, 0]
click at [633, 426] on button "Complete" at bounding box center [636, 425] width 47 height 19
